Goal: Transaction & Acquisition: Purchase product/service

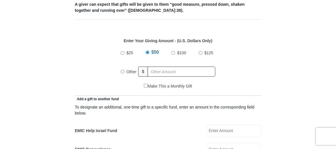
scroll to position [235, 0]
radio input "true"
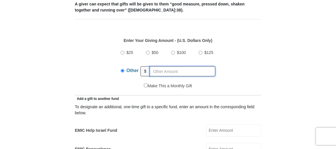
click at [160, 72] on input "text" at bounding box center [183, 71] width 66 height 10
type input "250"
click at [112, 76] on div "$25 $50 $100 $125 Other $ 250" at bounding box center [168, 64] width 180 height 37
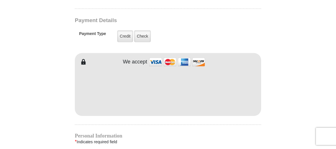
scroll to position [449, 0]
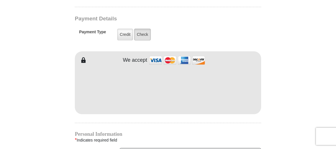
click at [141, 33] on label "Check" at bounding box center [142, 35] width 17 height 12
click at [0, 0] on input "Check" at bounding box center [0, 0] width 0 height 0
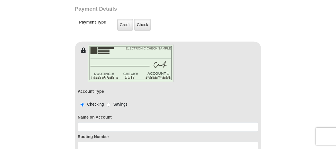
scroll to position [462, 0]
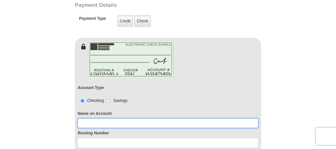
click at [93, 119] on input at bounding box center [168, 123] width 181 height 10
type input "[PERSON_NAME]"
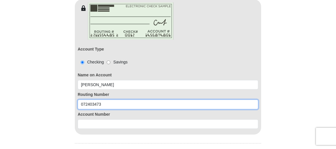
scroll to position [501, 0]
type input "072403473"
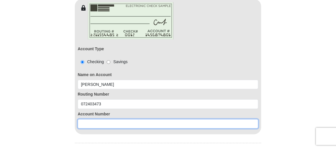
click at [93, 123] on input at bounding box center [168, 124] width 181 height 10
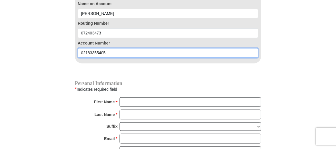
scroll to position [572, 0]
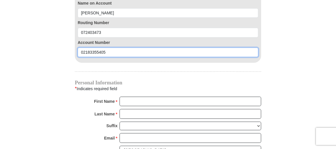
type input "02183355405"
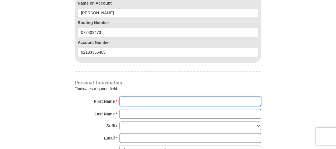
click at [130, 100] on input "First Name *" at bounding box center [191, 102] width 142 height 10
click at [143, 98] on input "NANN" at bounding box center [191, 102] width 142 height 10
type input "[PERSON_NAME]"
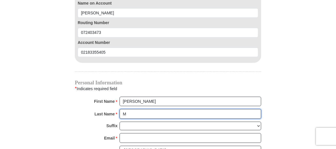
type input "[PERSON_NAME]"
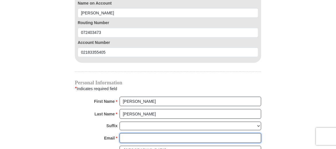
type input "[EMAIL_ADDRESS][DOMAIN_NAME]"
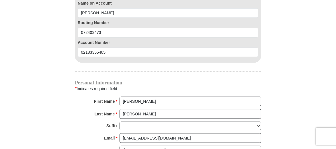
type input "PO BOX 173"
type input "[PERSON_NAME]"
type input "49666"
type input "2316318343"
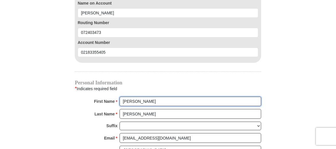
click at [163, 100] on input "[PERSON_NAME]" at bounding box center [191, 102] width 142 height 10
type input "N"
type input "[PERSON_NAME]"
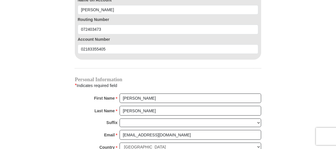
scroll to position [576, 0]
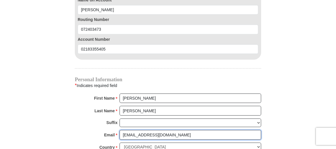
drag, startPoint x: 165, startPoint y: 133, endPoint x: 121, endPoint y: 131, distance: 43.3
click at [121, 131] on input "[EMAIL_ADDRESS][DOMAIN_NAME]" at bounding box center [191, 135] width 142 height 10
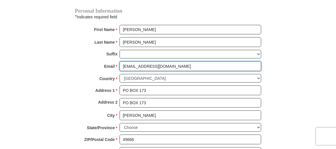
scroll to position [644, 0]
type input "[EMAIL_ADDRESS][DOMAIN_NAME]"
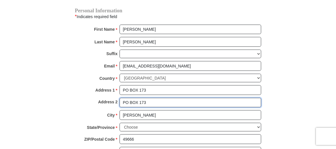
drag, startPoint x: 147, startPoint y: 100, endPoint x: 119, endPoint y: 102, distance: 27.9
click at [119, 103] on div "Address 2 PO BOX 173" at bounding box center [168, 104] width 186 height 13
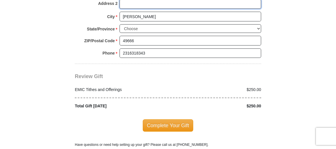
scroll to position [743, 0]
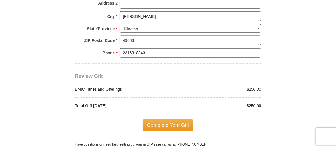
click at [172, 123] on span "Complete Your Gift" at bounding box center [168, 125] width 51 height 12
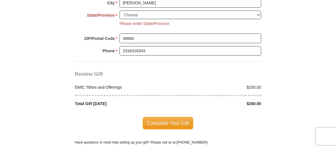
scroll to position [753, 0]
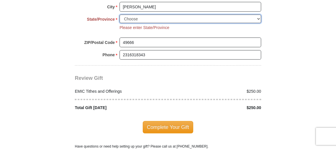
click at [152, 16] on select "Choose [US_STATE] [US_STATE] [US_STATE] [US_STATE] [US_STATE] Armed Forces Amer…" at bounding box center [191, 19] width 142 height 9
select select "MI"
click at [152, 16] on select "Choose [US_STATE] [US_STATE] [US_STATE] [US_STATE] [US_STATE] Armed Forces Amer…" at bounding box center [191, 19] width 142 height 9
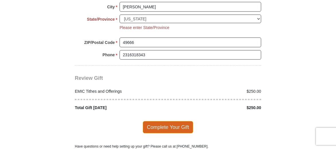
click at [163, 123] on span "Complete Your Gift" at bounding box center [168, 127] width 51 height 12
